Goal: Information Seeking & Learning: Learn about a topic

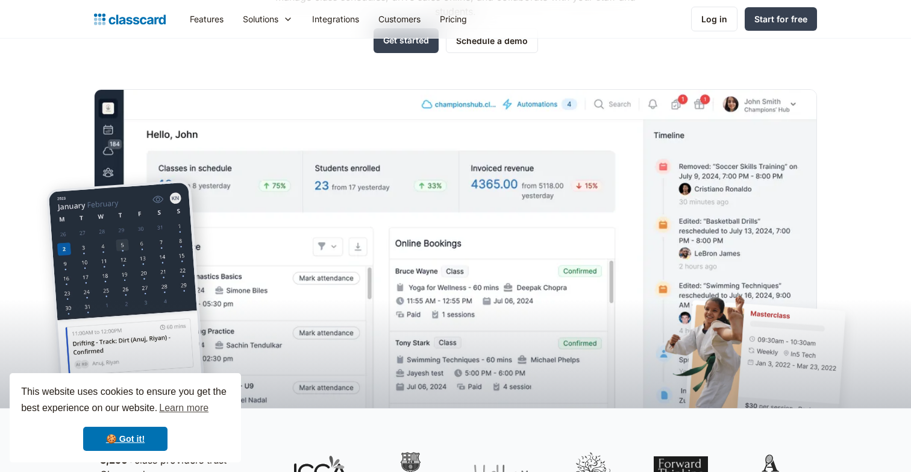
scroll to position [193, 0]
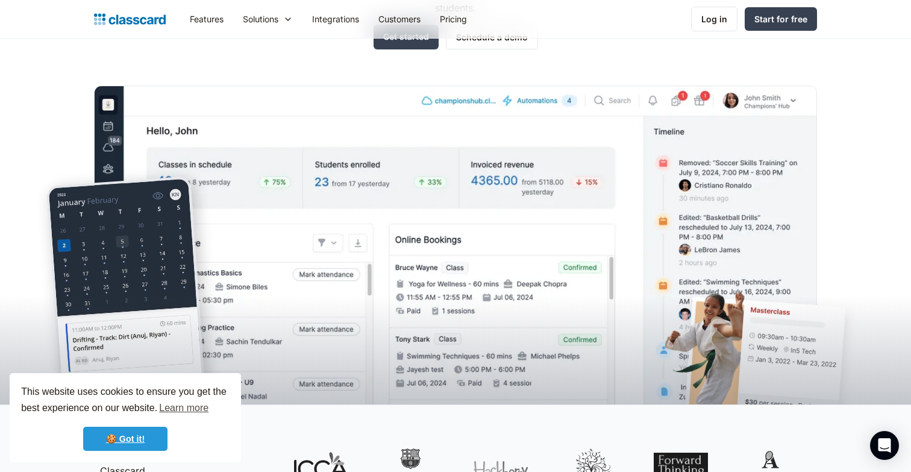
click at [111, 432] on link "🍪 Got it!" at bounding box center [125, 438] width 84 height 24
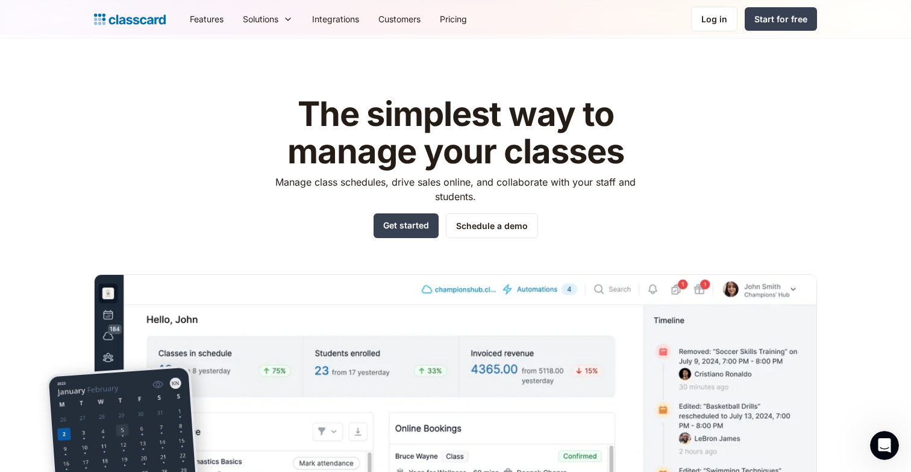
scroll to position [0, 0]
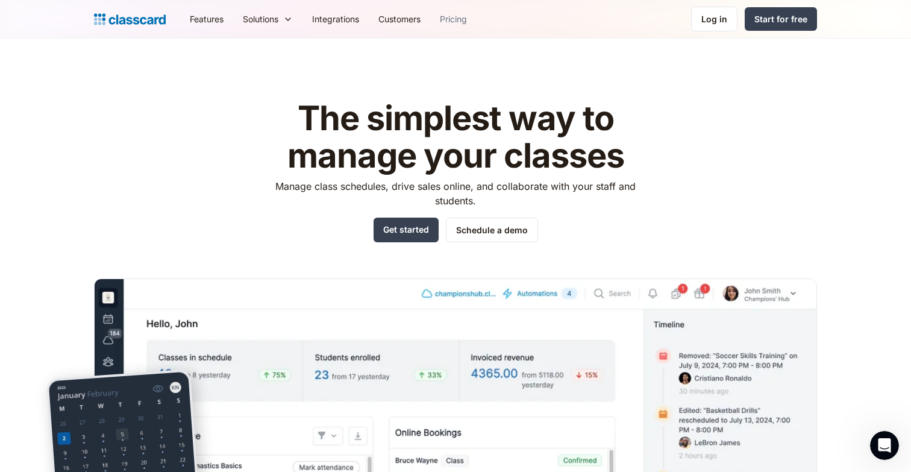
click at [457, 14] on link "Pricing" at bounding box center [453, 18] width 46 height 27
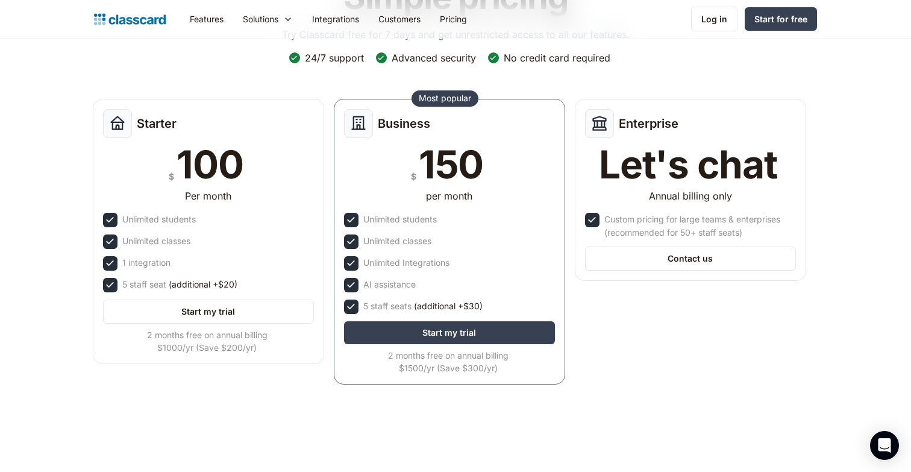
scroll to position [109, 0]
